Goal: Browse casually: Explore the website without a specific task or goal

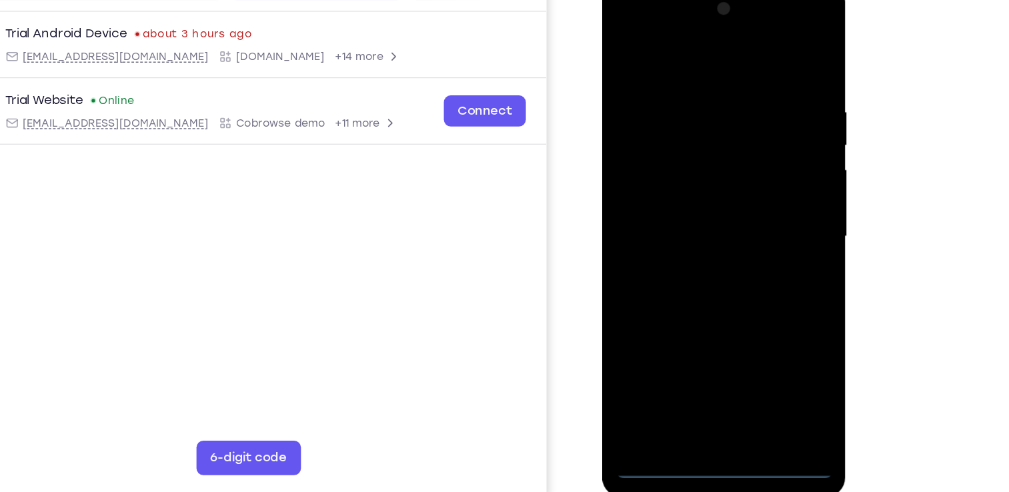
scroll to position [168, 0]
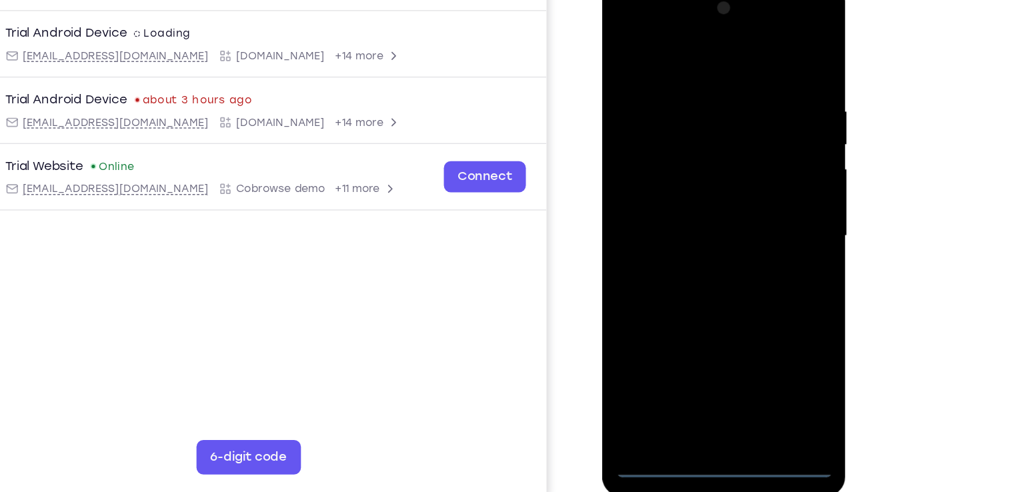
click at [697, 355] on div at bounding box center [696, 178] width 168 height 373
click at [751, 295] on div at bounding box center [696, 178] width 168 height 373
click at [623, 19] on div at bounding box center [696, 178] width 168 height 373
click at [758, 170] on div at bounding box center [696, 178] width 168 height 373
click at [677, 200] on div at bounding box center [696, 178] width 168 height 373
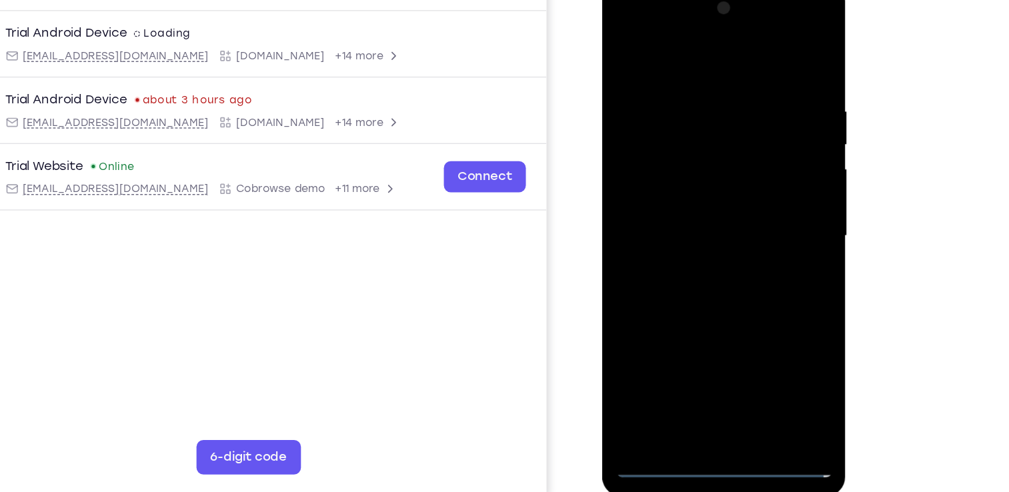
click at [696, 163] on div at bounding box center [696, 178] width 168 height 373
click at [692, 162] on div at bounding box center [696, 178] width 168 height 373
click at [693, 182] on div at bounding box center [696, 178] width 168 height 373
click at [683, 227] on div at bounding box center [696, 178] width 168 height 373
click at [692, 207] on div at bounding box center [696, 178] width 168 height 373
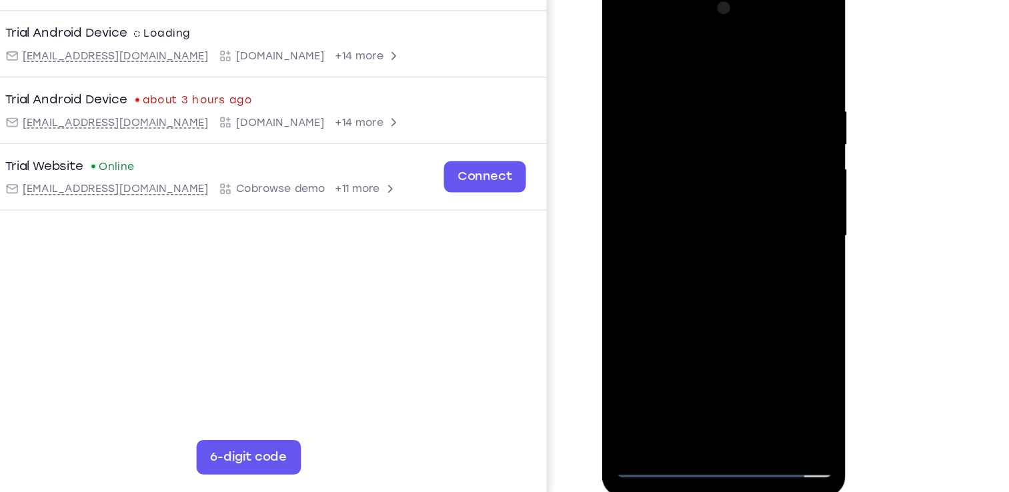
click at [696, 215] on div at bounding box center [696, 178] width 168 height 373
click at [727, 238] on div at bounding box center [696, 178] width 168 height 373
click at [764, 59] on div at bounding box center [696, 178] width 168 height 373
click at [767, 49] on div at bounding box center [696, 178] width 168 height 373
click at [774, 320] on div at bounding box center [696, 178] width 168 height 373
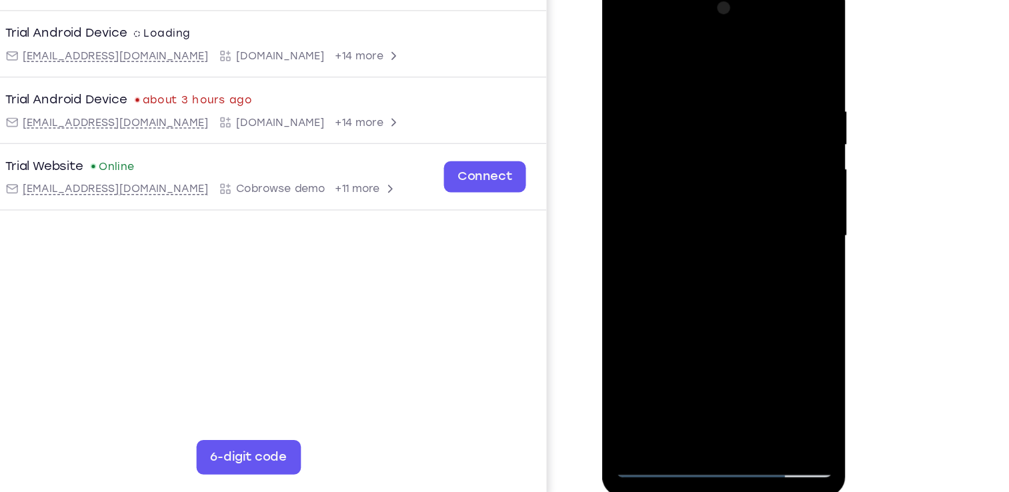
click at [767, 39] on div at bounding box center [696, 178] width 168 height 373
click at [627, 44] on div at bounding box center [696, 178] width 168 height 373
click at [735, 336] on div at bounding box center [696, 178] width 168 height 373
click at [695, 251] on div at bounding box center [696, 178] width 168 height 373
drag, startPoint x: 682, startPoint y: 158, endPoint x: 690, endPoint y: 254, distance: 96.3
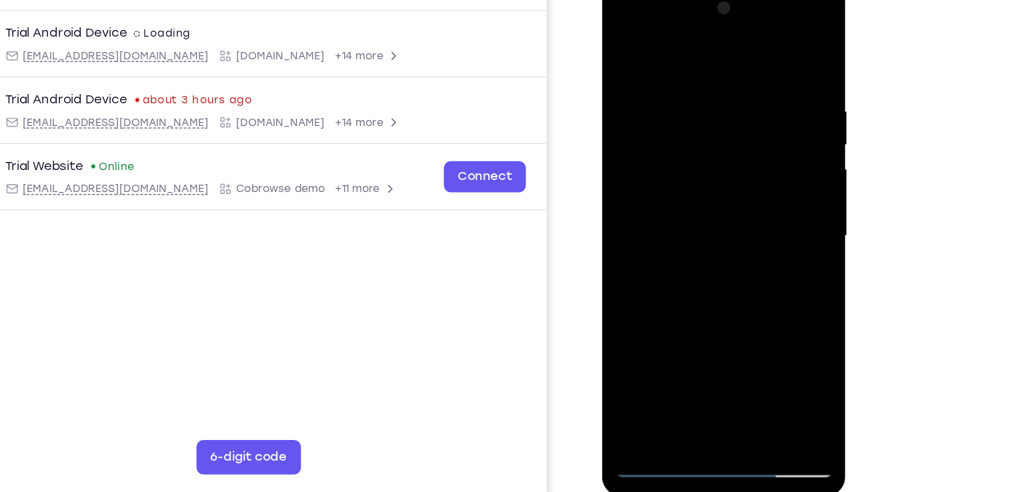
click at [690, 254] on div at bounding box center [696, 178] width 168 height 373
drag, startPoint x: 681, startPoint y: 138, endPoint x: 693, endPoint y: 245, distance: 107.3
click at [693, 245] on div at bounding box center [696, 178] width 168 height 373
drag, startPoint x: 694, startPoint y: 159, endPoint x: 689, endPoint y: 379, distance: 220.1
click at [689, 379] on div at bounding box center [696, 180] width 189 height 397
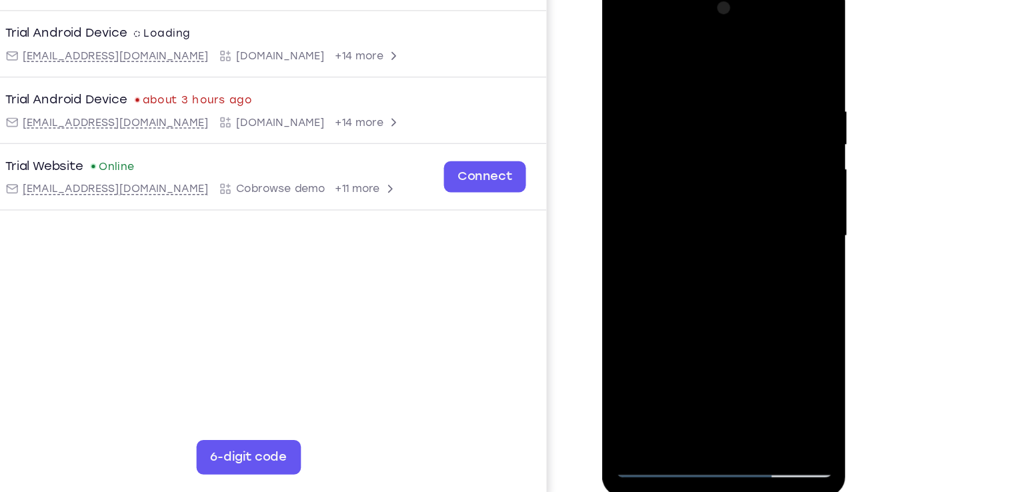
click at [621, 45] on div at bounding box center [696, 178] width 168 height 373
click at [663, 89] on div at bounding box center [696, 178] width 168 height 373
click at [762, 50] on div at bounding box center [696, 178] width 168 height 373
drag, startPoint x: 711, startPoint y: 230, endPoint x: 711, endPoint y: 256, distance: 26.0
click at [711, 256] on div at bounding box center [696, 178] width 168 height 373
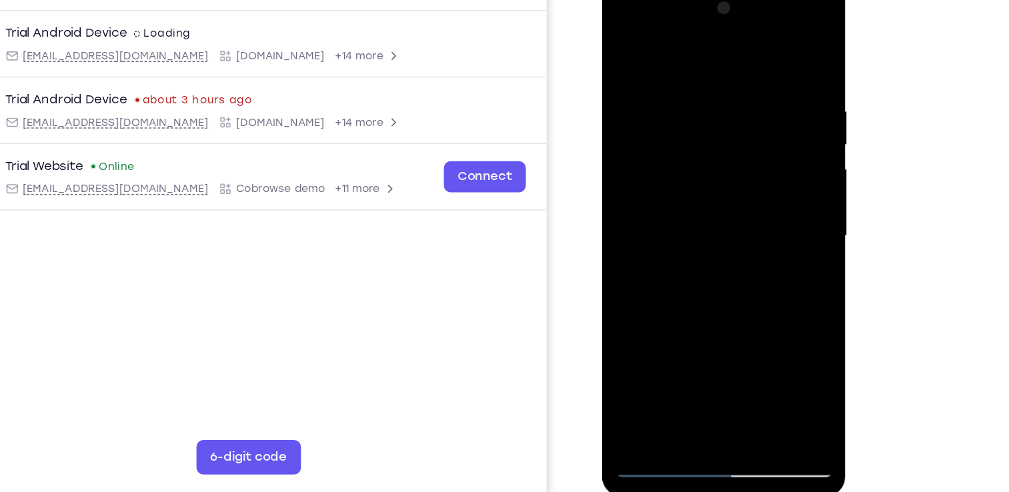
click at [718, 74] on div at bounding box center [696, 178] width 168 height 373
click at [766, 52] on div at bounding box center [696, 178] width 168 height 373
click at [718, 82] on div at bounding box center [696, 178] width 168 height 373
click at [762, 49] on div at bounding box center [696, 178] width 168 height 373
click at [730, 331] on div at bounding box center [696, 178] width 168 height 373
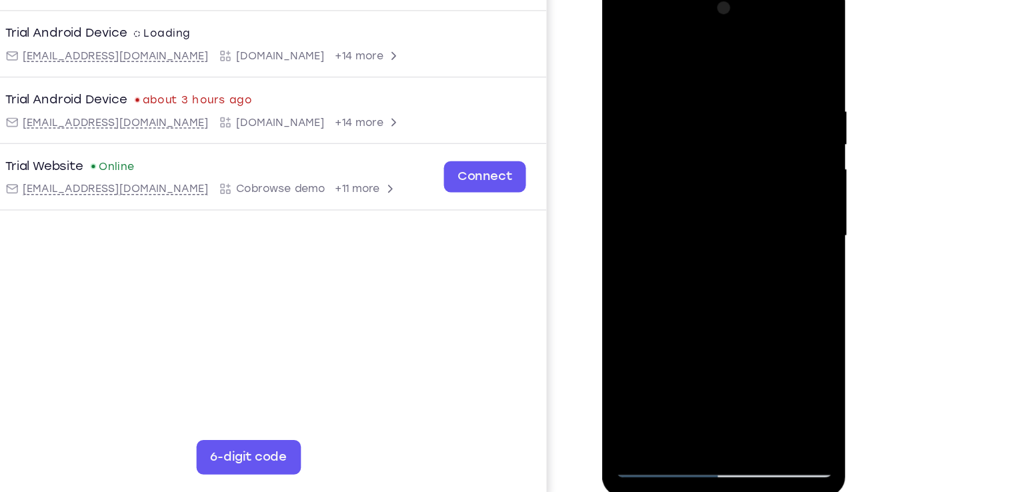
click at [623, 39] on div at bounding box center [696, 178] width 168 height 373
drag, startPoint x: 715, startPoint y: 238, endPoint x: 729, endPoint y: 70, distance: 168.6
click at [729, 70] on div at bounding box center [696, 178] width 168 height 373
drag, startPoint x: 735, startPoint y: 226, endPoint x: 749, endPoint y: 60, distance: 166.5
click at [749, 60] on div at bounding box center [696, 178] width 168 height 373
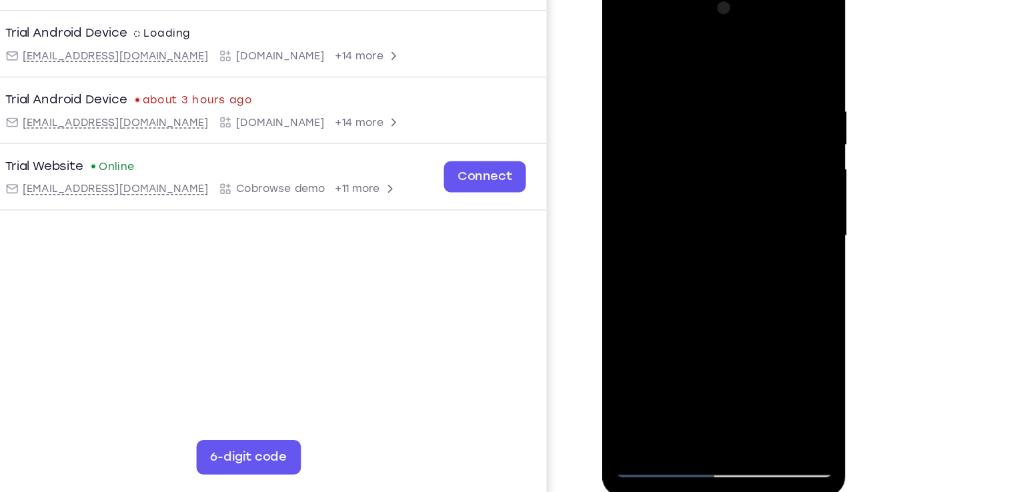
drag, startPoint x: 744, startPoint y: 272, endPoint x: 735, endPoint y: 101, distance: 170.9
click at [735, 101] on div at bounding box center [696, 178] width 168 height 373
drag, startPoint x: 727, startPoint y: 297, endPoint x: 722, endPoint y: 121, distance: 176.1
click at [722, 121] on div at bounding box center [696, 178] width 168 height 373
drag, startPoint x: 727, startPoint y: 273, endPoint x: 727, endPoint y: 175, distance: 98.0
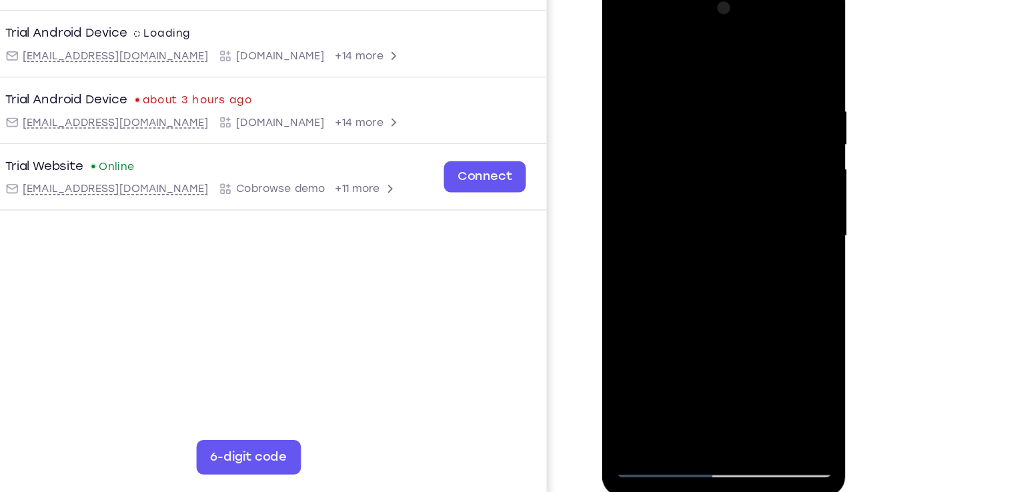
click at [727, 175] on div at bounding box center [696, 178] width 168 height 373
drag, startPoint x: 720, startPoint y: 270, endPoint x: 705, endPoint y: 79, distance: 191.3
click at [705, 79] on div at bounding box center [696, 178] width 168 height 373
drag, startPoint x: 724, startPoint y: 285, endPoint x: 730, endPoint y: 148, distance: 137.5
click at [730, 148] on div at bounding box center [696, 178] width 168 height 373
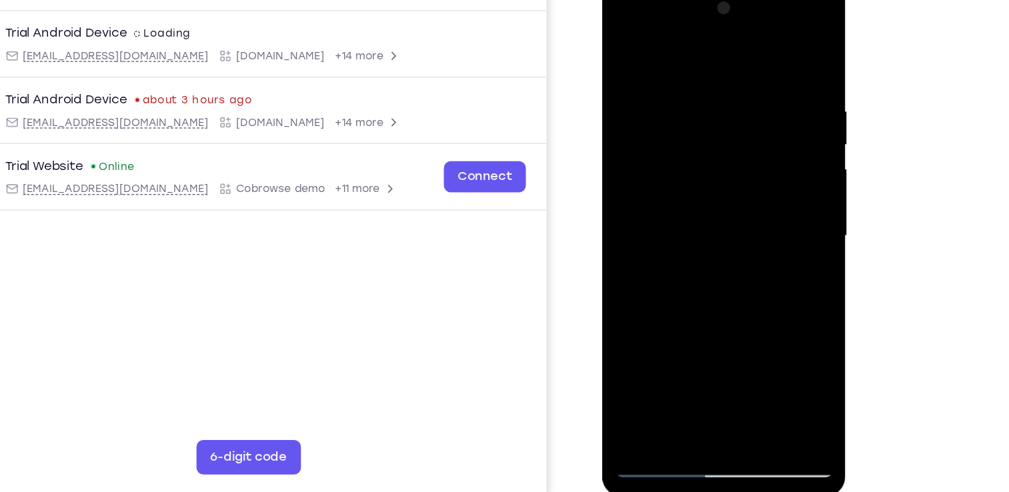
drag, startPoint x: 739, startPoint y: 305, endPoint x: 736, endPoint y: 156, distance: 149.4
click at [736, 156] on div at bounding box center [696, 178] width 168 height 373
drag, startPoint x: 737, startPoint y: 313, endPoint x: 738, endPoint y: 170, distance: 143.3
click at [738, 170] on div at bounding box center [696, 178] width 168 height 373
drag, startPoint x: 746, startPoint y: 237, endPoint x: 741, endPoint y: 106, distance: 130.8
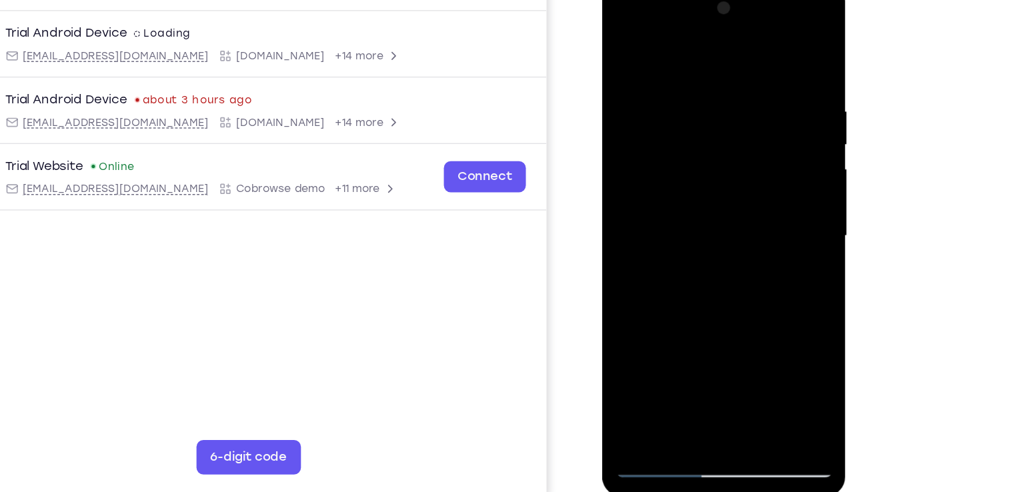
click at [741, 106] on div at bounding box center [696, 178] width 168 height 373
click at [770, 168] on div at bounding box center [696, 178] width 168 height 373
click at [767, 137] on div at bounding box center [696, 178] width 168 height 373
click at [769, 135] on div at bounding box center [696, 178] width 168 height 373
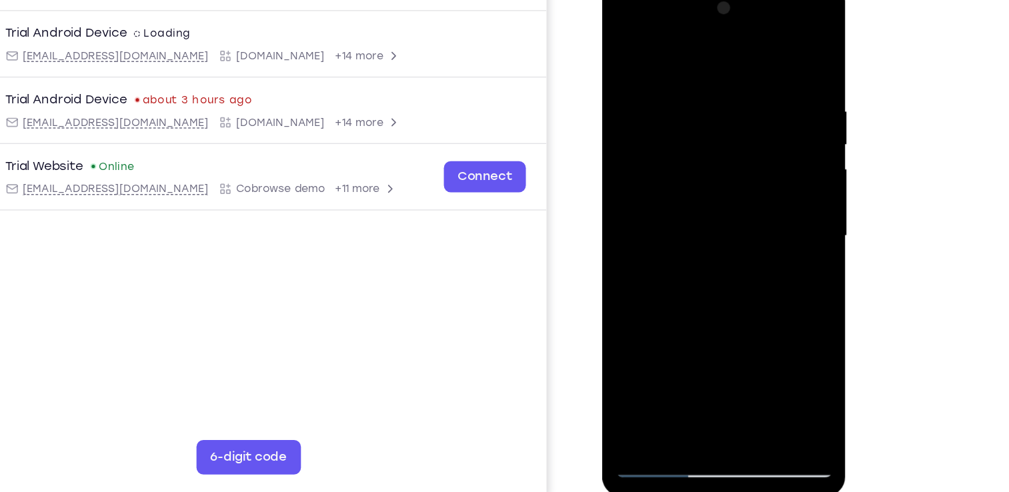
click at [769, 128] on div at bounding box center [696, 178] width 168 height 373
click at [638, 289] on div at bounding box center [696, 178] width 168 height 373
click at [629, 345] on div at bounding box center [696, 178] width 168 height 373
drag, startPoint x: 665, startPoint y: 205, endPoint x: 645, endPoint y: 328, distance: 124.4
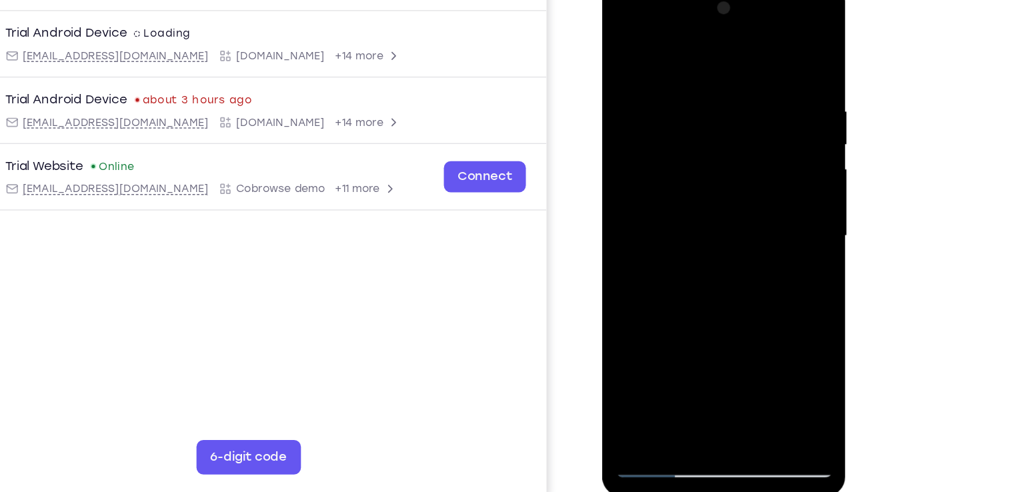
click at [645, 328] on div at bounding box center [696, 178] width 168 height 373
click at [669, 79] on div at bounding box center [696, 178] width 168 height 373
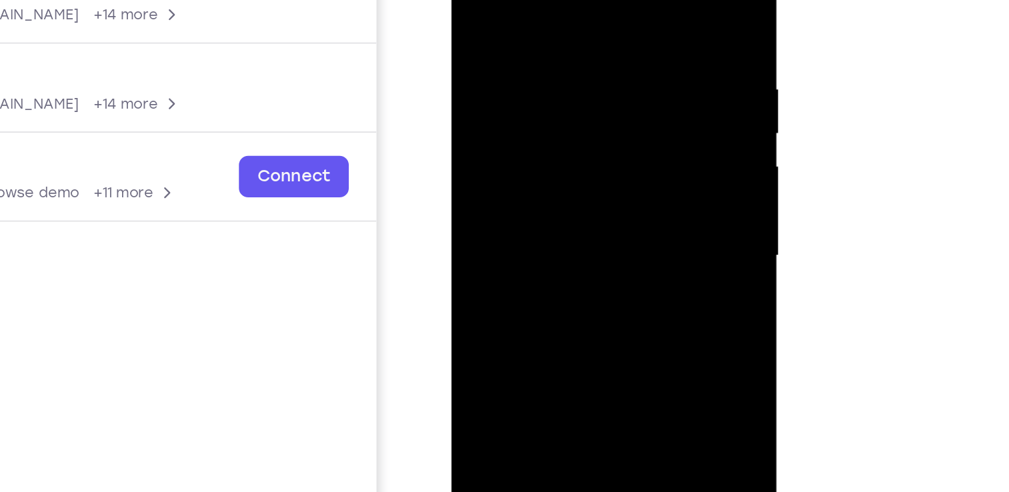
click at [623, 114] on div at bounding box center [545, 112] width 168 height 373
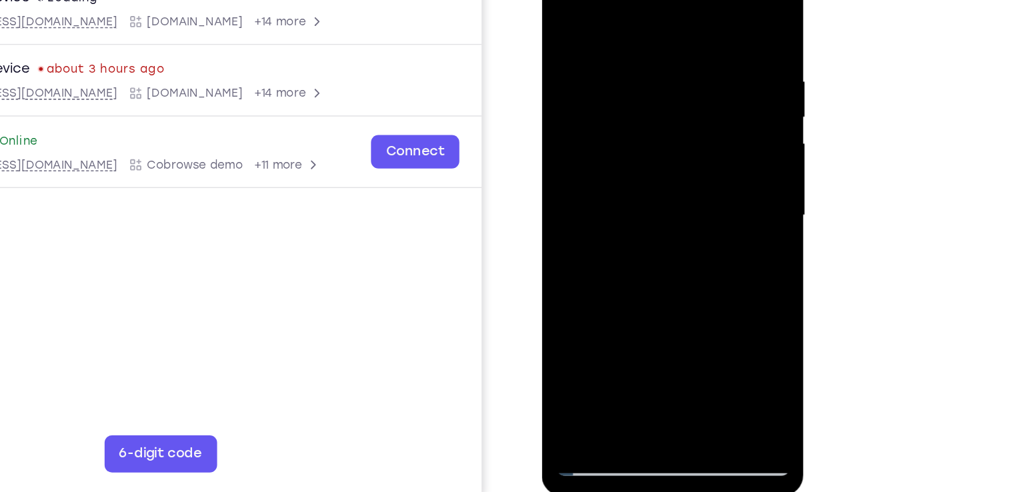
scroll to position [167, 0]
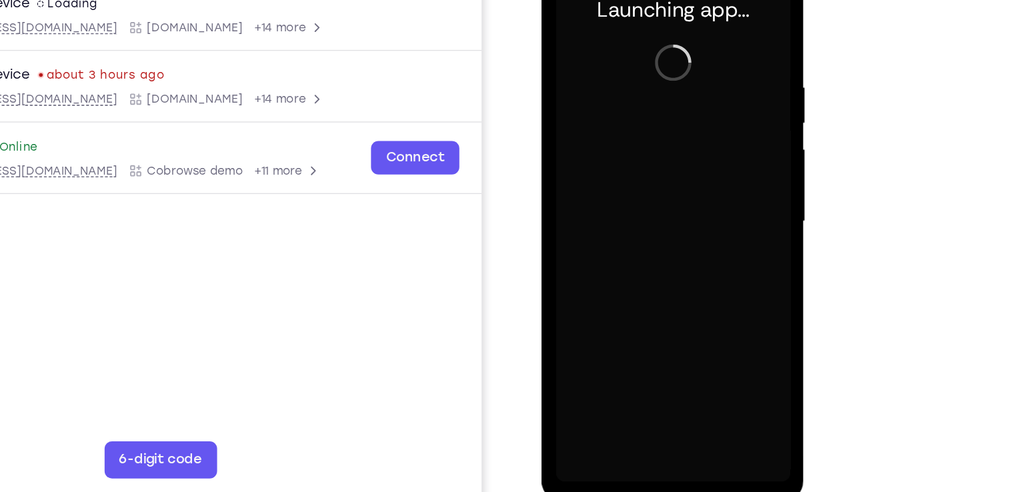
scroll to position [168, 0]
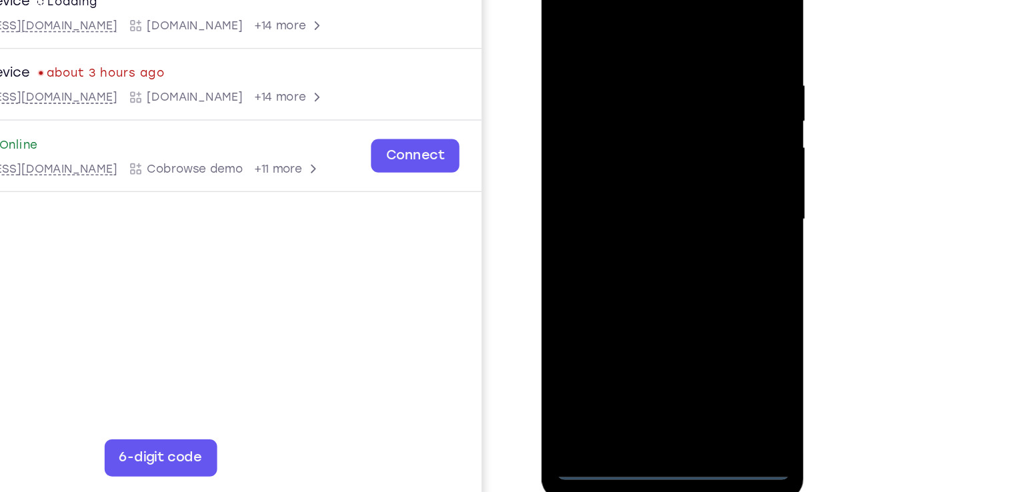
click at [639, 318] on div at bounding box center [635, 142] width 168 height 373
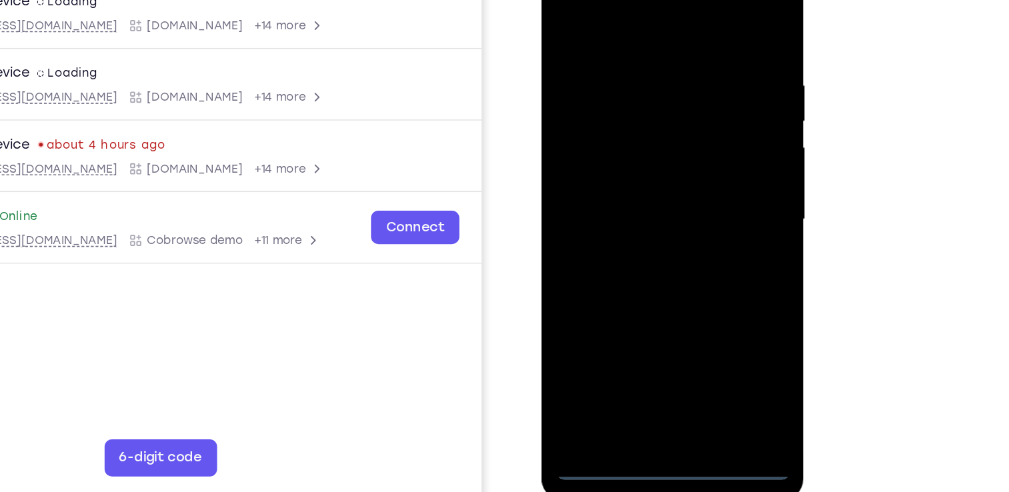
click at [683, 267] on div at bounding box center [635, 142] width 168 height 373
click at [561, 0] on div at bounding box center [635, 142] width 168 height 373
click at [699, 139] on div at bounding box center [635, 142] width 168 height 373
click at [619, 167] on div at bounding box center [635, 142] width 168 height 373
click at [629, 123] on div at bounding box center [635, 142] width 168 height 373
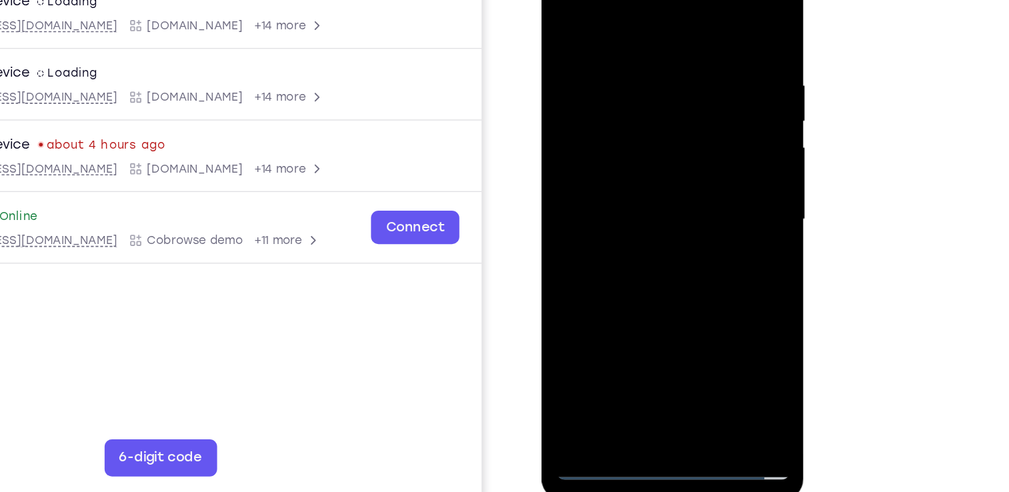
click at [629, 123] on div at bounding box center [635, 142] width 168 height 373
click at [630, 140] on div at bounding box center [635, 142] width 168 height 373
click at [637, 188] on div at bounding box center [635, 142] width 168 height 373
click at [652, 173] on div at bounding box center [635, 142] width 168 height 373
click at [649, 178] on div at bounding box center [635, 142] width 168 height 373
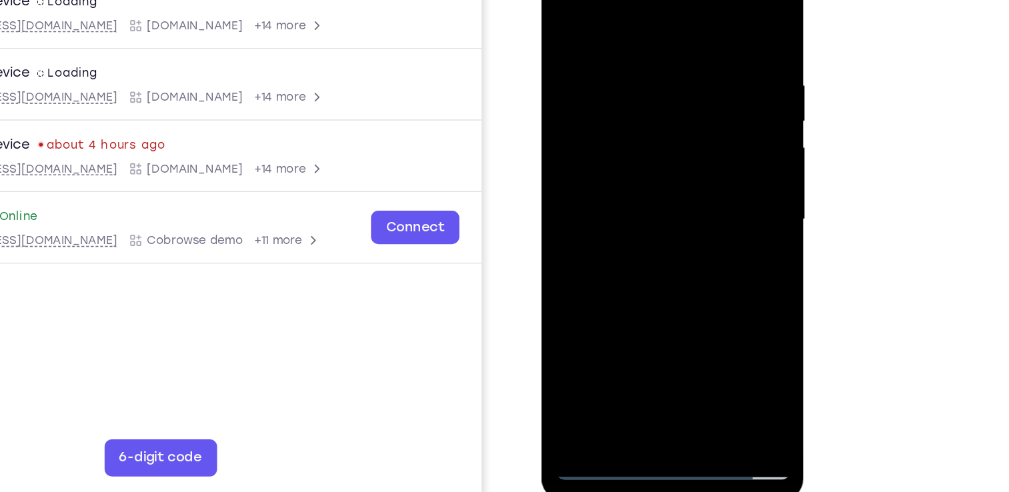
click at [643, 177] on div at bounding box center [635, 142] width 168 height 373
click at [651, 191] on div at bounding box center [635, 142] width 168 height 373
click at [637, 209] on div at bounding box center [635, 142] width 168 height 373
click at [713, 283] on div at bounding box center [635, 142] width 168 height 373
click at [611, 45] on div at bounding box center [635, 142] width 168 height 373
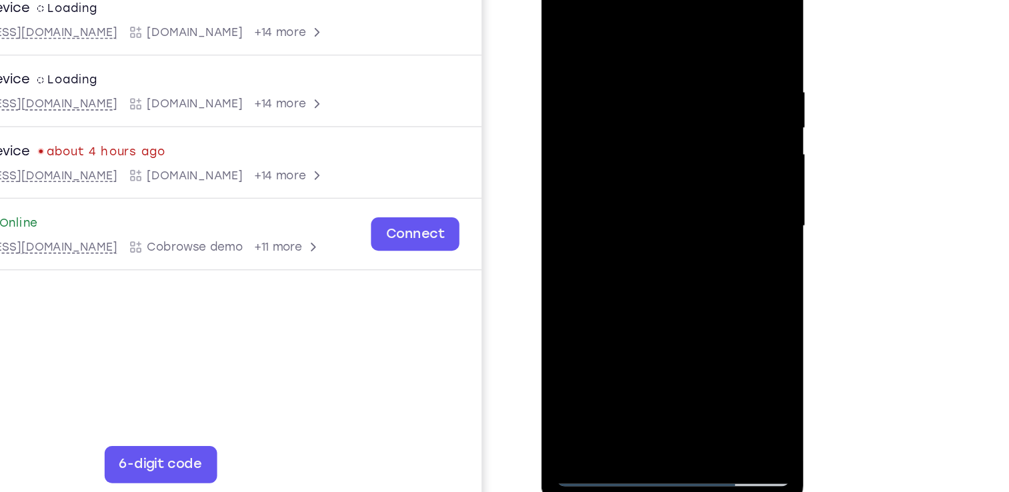
click at [629, 301] on div at bounding box center [635, 149] width 168 height 373
click at [634, 151] on div at bounding box center [635, 149] width 168 height 373
click at [665, 303] on div at bounding box center [635, 149] width 168 height 373
click at [694, 301] on div at bounding box center [635, 149] width 168 height 373
click at [699, 19] on div at bounding box center [635, 149] width 168 height 373
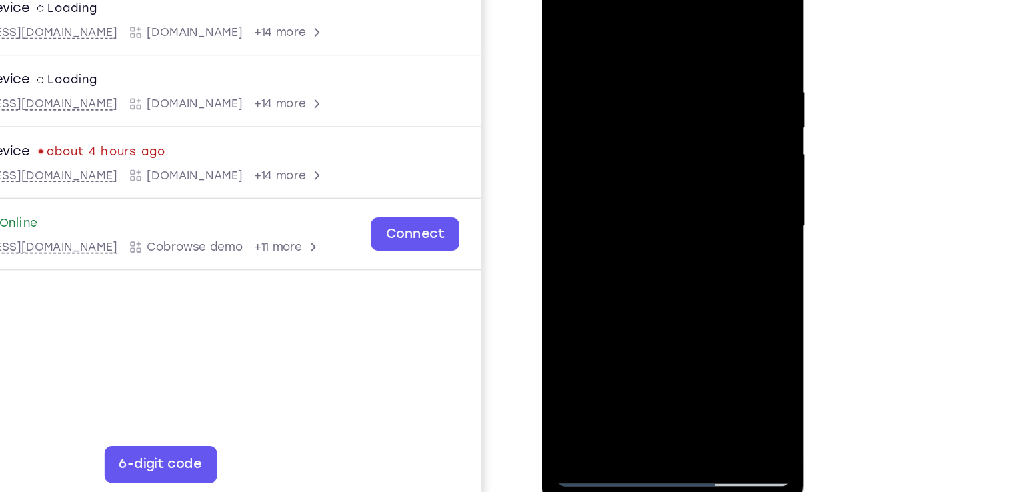
drag, startPoint x: 672, startPoint y: 235, endPoint x: 676, endPoint y: 130, distance: 104.7
click at [676, 130] on div at bounding box center [635, 149] width 168 height 373
drag, startPoint x: 670, startPoint y: 235, endPoint x: 678, endPoint y: 76, distance: 159.5
click at [678, 76] on div at bounding box center [635, 149] width 168 height 373
drag, startPoint x: 669, startPoint y: 214, endPoint x: 665, endPoint y: 20, distance: 194.0
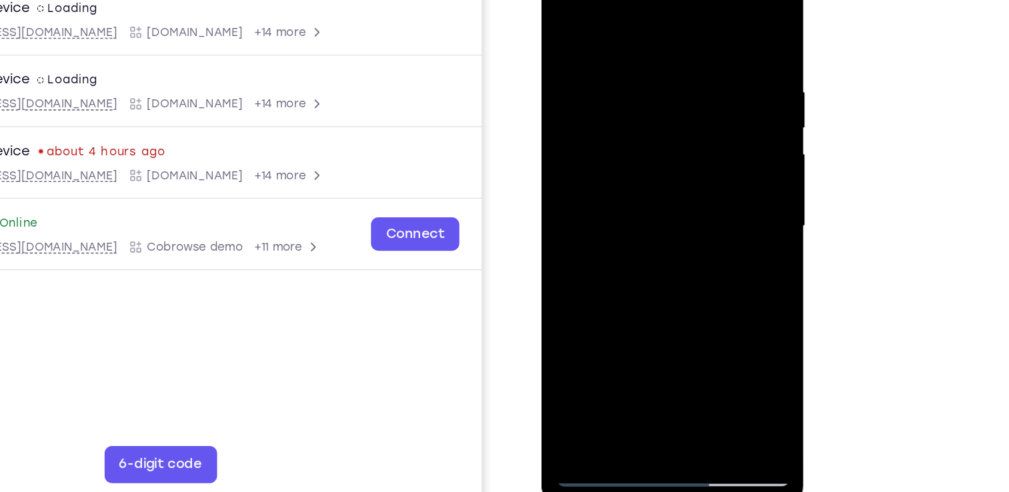
click at [665, 20] on div at bounding box center [635, 149] width 168 height 373
drag, startPoint x: 659, startPoint y: 229, endPoint x: 658, endPoint y: -24, distance: 253.3
click at [658, 0] on div at bounding box center [635, 149] width 168 height 373
drag, startPoint x: 677, startPoint y: 262, endPoint x: 668, endPoint y: 117, distance: 145.6
click at [668, 117] on div at bounding box center [635, 149] width 168 height 373
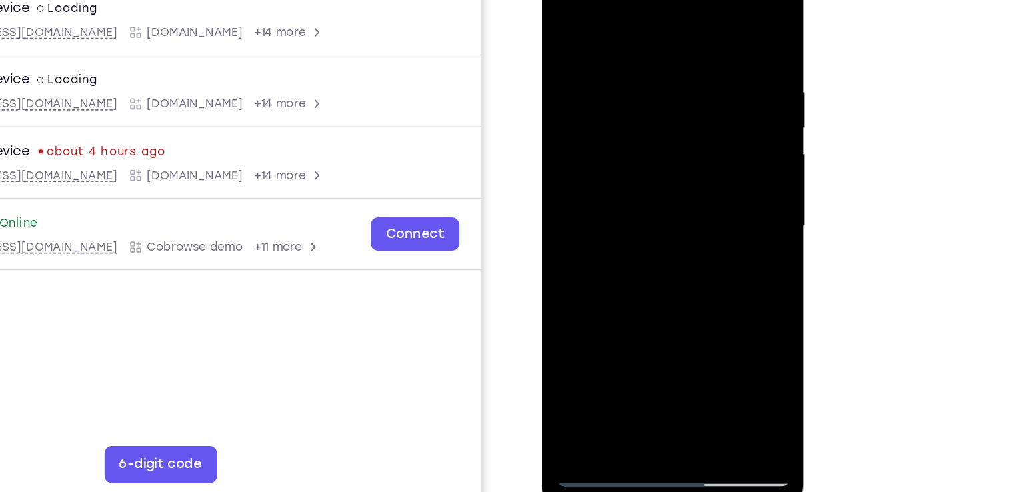
drag, startPoint x: 671, startPoint y: 277, endPoint x: 663, endPoint y: 111, distance: 166.2
click at [663, 111] on div at bounding box center [635, 149] width 168 height 373
click at [674, 308] on div at bounding box center [635, 149] width 168 height 373
click at [641, 228] on div at bounding box center [635, 149] width 168 height 373
drag, startPoint x: 649, startPoint y: 265, endPoint x: 649, endPoint y: 111, distance: 153.3
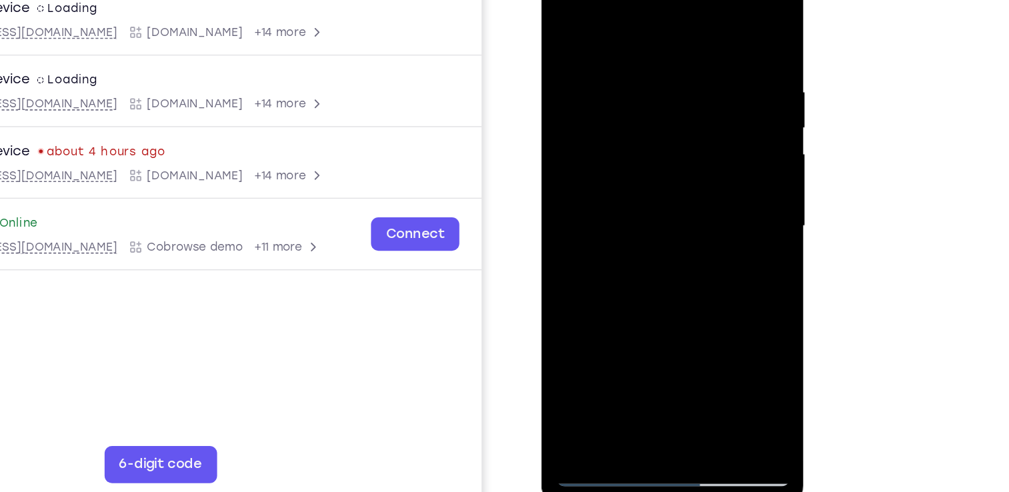
click at [649, 111] on div at bounding box center [635, 149] width 168 height 373
drag, startPoint x: 648, startPoint y: 243, endPoint x: 648, endPoint y: 167, distance: 76.7
click at [648, 167] on div at bounding box center [635, 149] width 168 height 373
drag, startPoint x: 657, startPoint y: 283, endPoint x: 652, endPoint y: 157, distance: 126.1
click at [652, 157] on div at bounding box center [635, 149] width 168 height 373
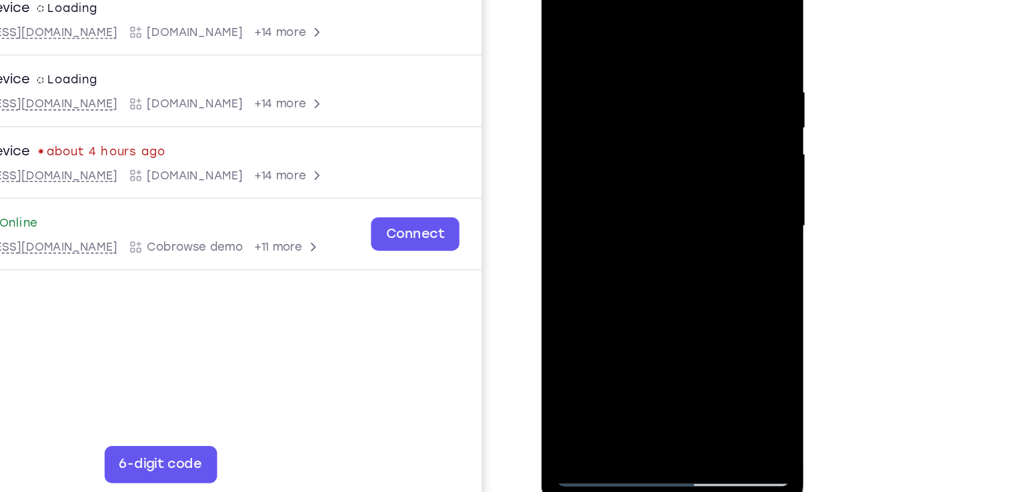
drag, startPoint x: 642, startPoint y: 281, endPoint x: 643, endPoint y: 200, distance: 80.7
click at [643, 200] on div at bounding box center [635, 149] width 168 height 373
drag, startPoint x: 647, startPoint y: 309, endPoint x: 650, endPoint y: 159, distance: 150.7
click at [650, 159] on div at bounding box center [635, 149] width 168 height 373
drag, startPoint x: 640, startPoint y: 274, endPoint x: 641, endPoint y: 155, distance: 118.7
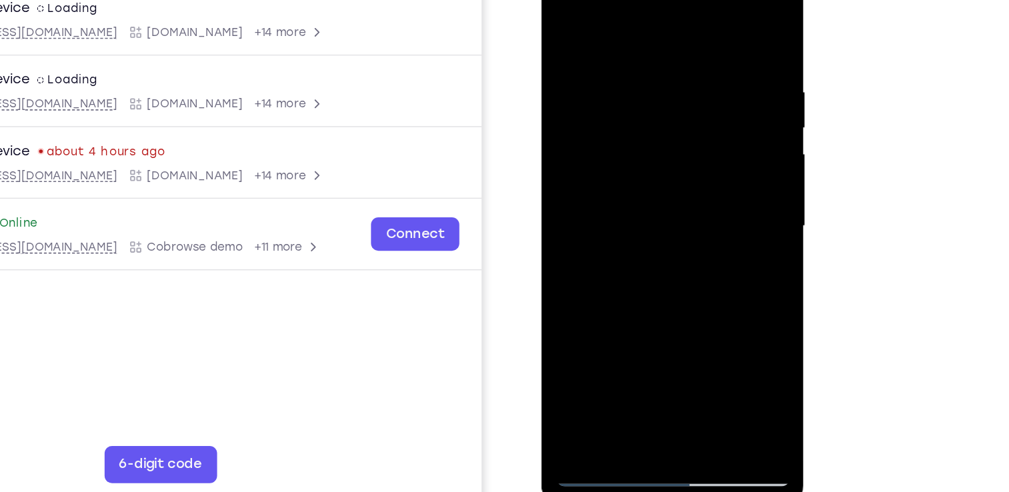
click at [641, 155] on div at bounding box center [635, 149] width 168 height 373
click at [567, 14] on div at bounding box center [635, 149] width 168 height 373
drag, startPoint x: 616, startPoint y: 98, endPoint x: 595, endPoint y: 257, distance: 160.0
click at [595, 257] on div at bounding box center [635, 149] width 168 height 373
drag, startPoint x: 626, startPoint y: 81, endPoint x: 619, endPoint y: 204, distance: 122.9
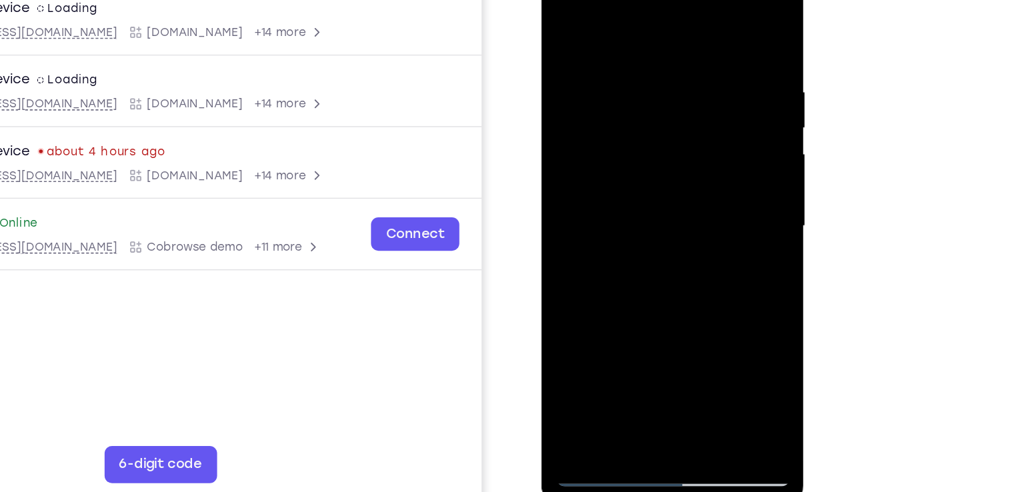
click at [619, 204] on div at bounding box center [635, 149] width 168 height 373
drag, startPoint x: 623, startPoint y: 93, endPoint x: 616, endPoint y: 221, distance: 127.5
click at [616, 221] on div at bounding box center [635, 149] width 168 height 373
